Goal: Navigation & Orientation: Find specific page/section

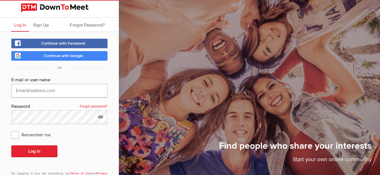
click at [22, 93] on input "text" at bounding box center [59, 91] width 96 height 14
type input "[PERSON_NAME][EMAIL_ADDRESS][DOMAIN_NAME]"
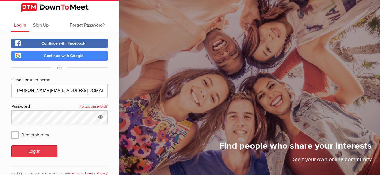
click at [32, 154] on button "Log In" at bounding box center [34, 152] width 46 height 12
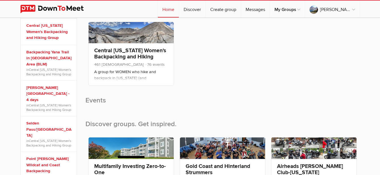
scroll to position [56, 0]
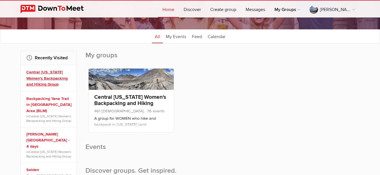
click at [50, 77] on link "Central [US_STATE] Women's Backpacking and Hiking Group" at bounding box center [49, 78] width 46 height 18
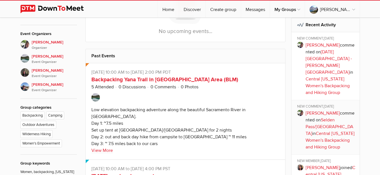
scroll to position [272, 0]
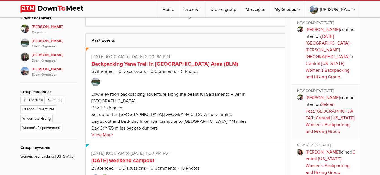
click at [337, 42] on link "[DATE] [GEOGRAPHIC_DATA] - [PERSON_NAME][GEOGRAPHIC_DATA]" at bounding box center [328, 47] width 46 height 26
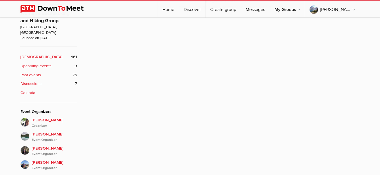
scroll to position [179, 0]
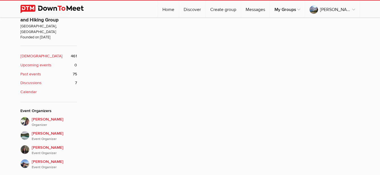
click at [34, 71] on b "Past events" at bounding box center [30, 74] width 21 height 6
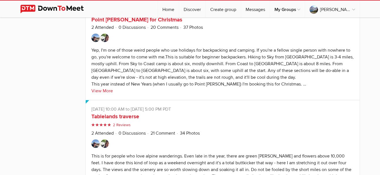
scroll to position [2393, 0]
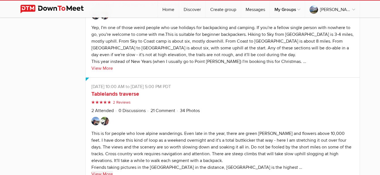
click at [98, 171] on link "View More" at bounding box center [101, 174] width 21 height 7
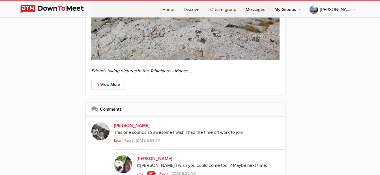
scroll to position [376, 0]
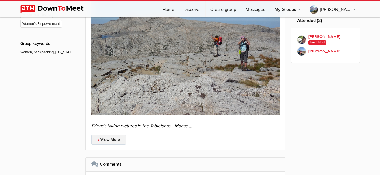
click at [112, 142] on link "View More" at bounding box center [108, 140] width 34 height 10
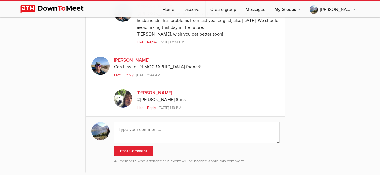
scroll to position [2048, 0]
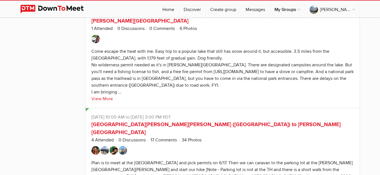
scroll to position [7734, 0]
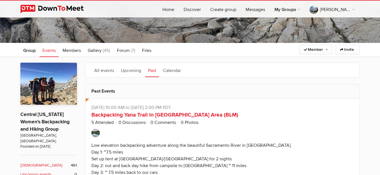
scroll to position [83, 0]
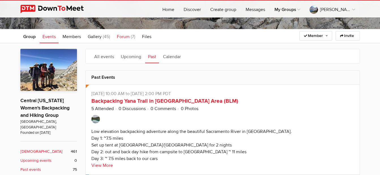
click at [120, 36] on span "Forum" at bounding box center [123, 37] width 13 height 6
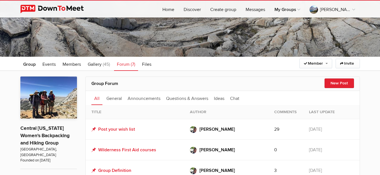
scroll to position [55, 0]
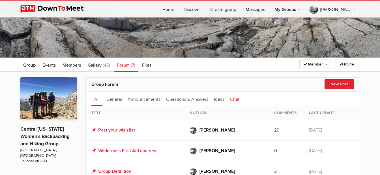
click at [241, 98] on link "Chat" at bounding box center [234, 99] width 15 height 14
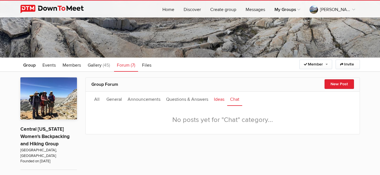
click at [220, 98] on link "Ideas" at bounding box center [219, 99] width 16 height 14
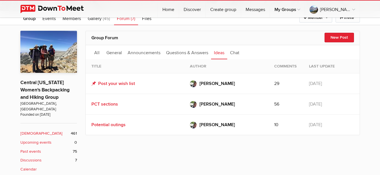
scroll to position [88, 0]
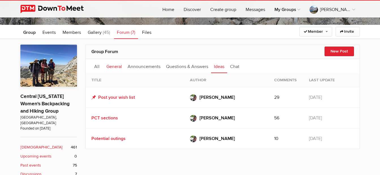
click at [113, 67] on link "General" at bounding box center [113, 66] width 21 height 14
